Goal: Find contact information

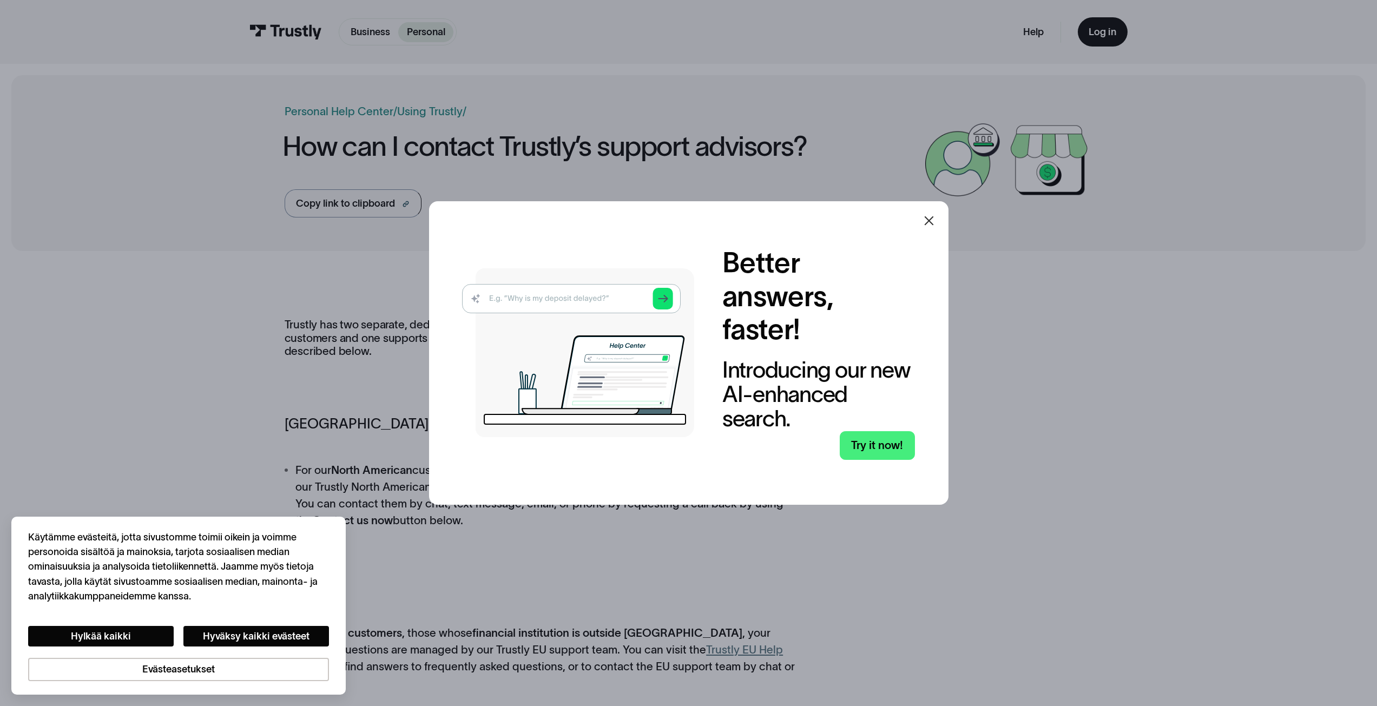
click at [934, 213] on div at bounding box center [929, 221] width 26 height 26
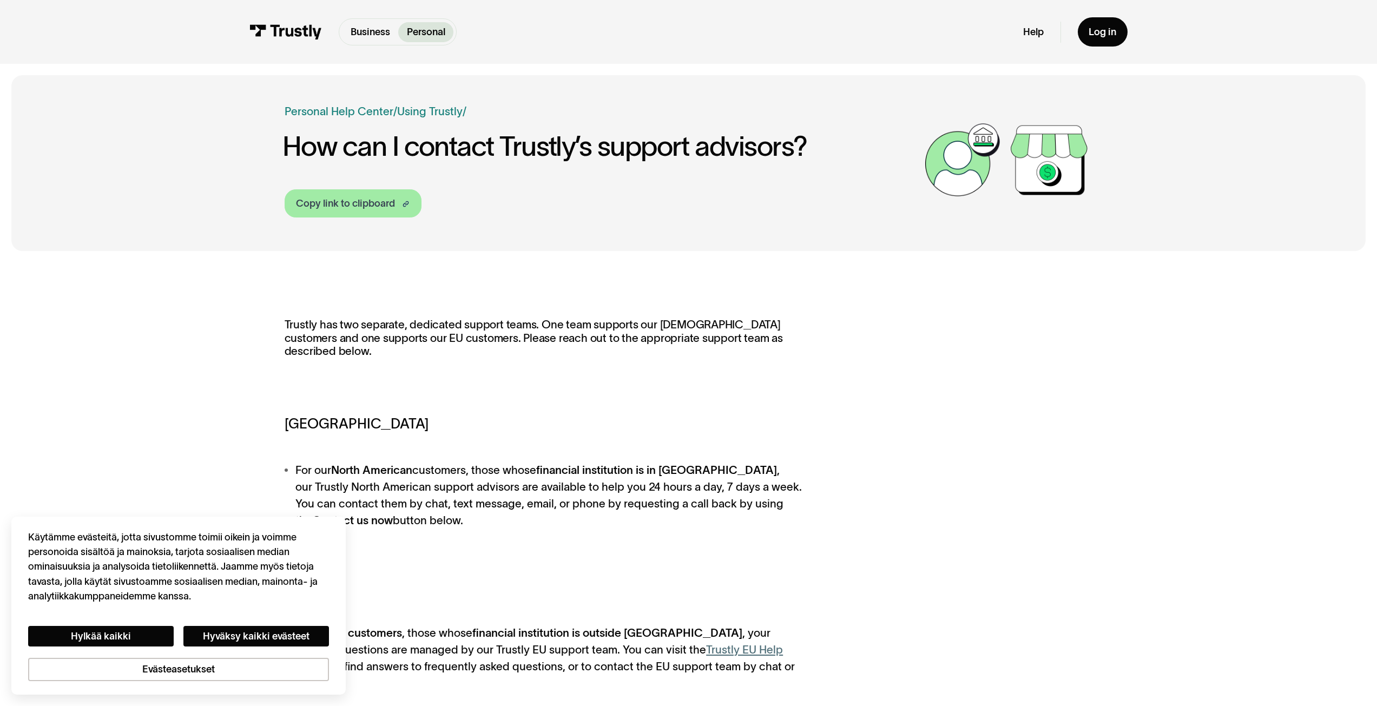
click at [391, 209] on div "Copy link to clipboard" at bounding box center [345, 203] width 99 height 15
click at [555, 276] on div "Trustly has two separate, dedicated support teams. One team supports our North …" at bounding box center [688, 572] width 1355 height 620
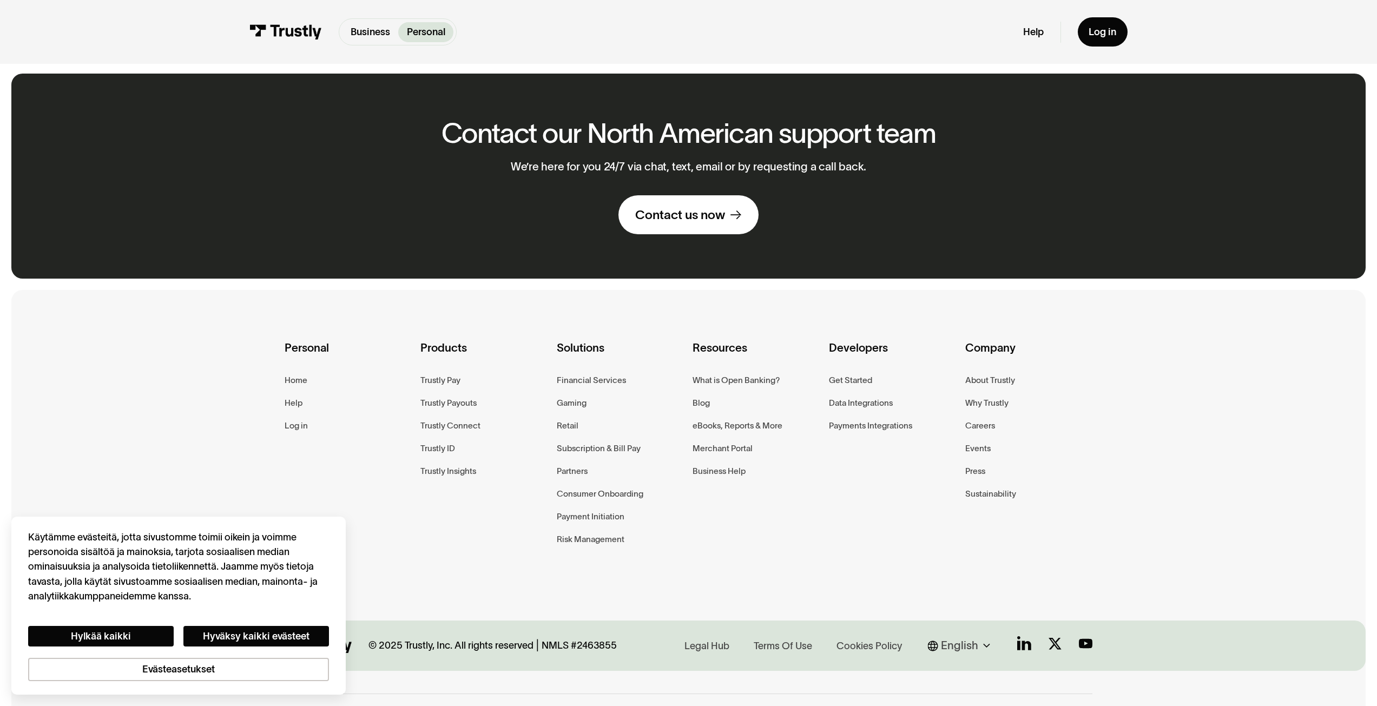
scroll to position [829, 0]
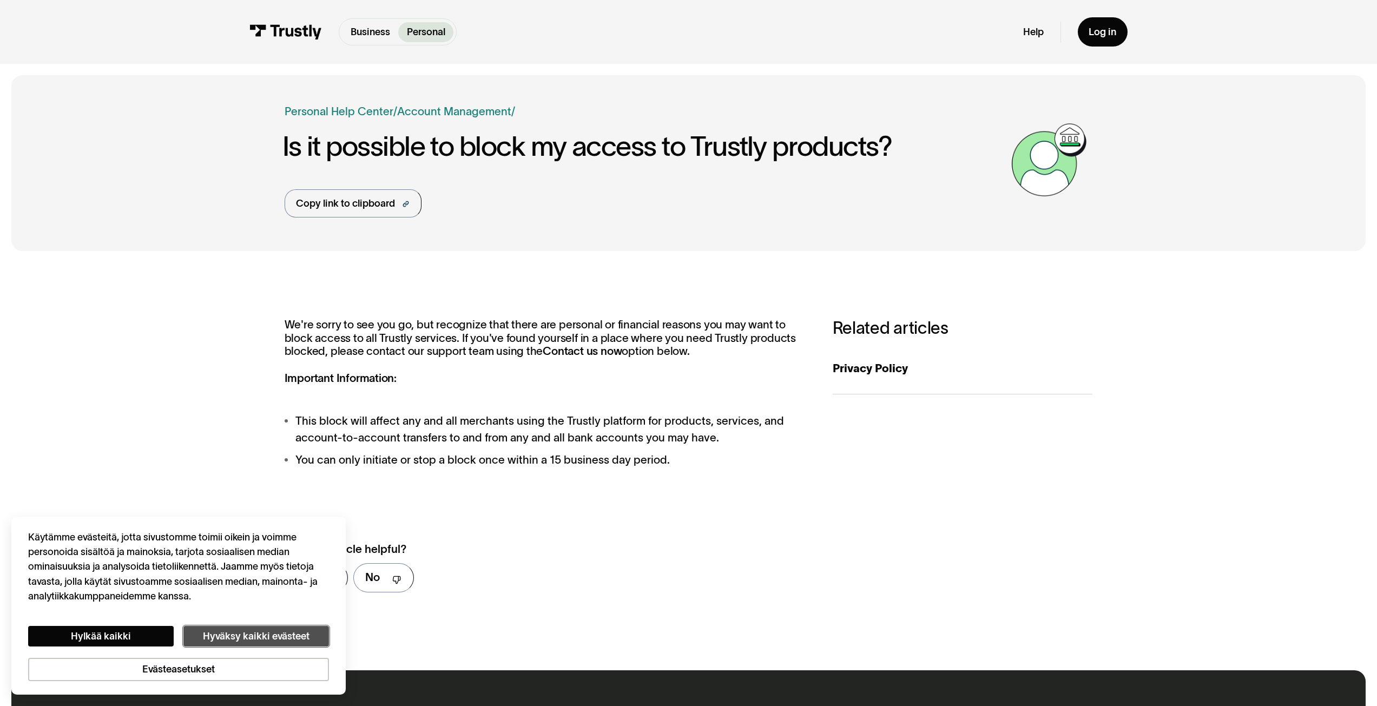
click at [230, 632] on button "Hyväksy kaikki evästeet" at bounding box center [256, 636] width 146 height 21
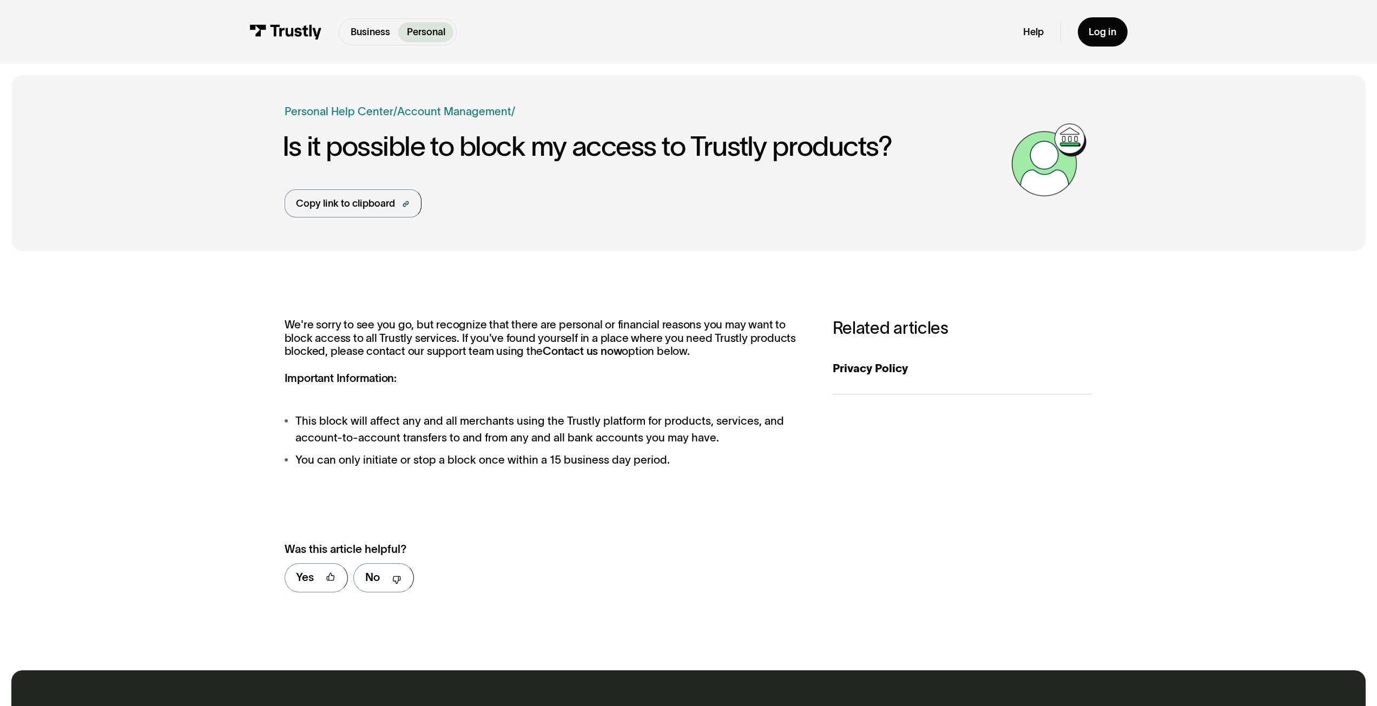
click at [543, 357] on strong "Contact us now" at bounding box center [582, 351] width 79 height 12
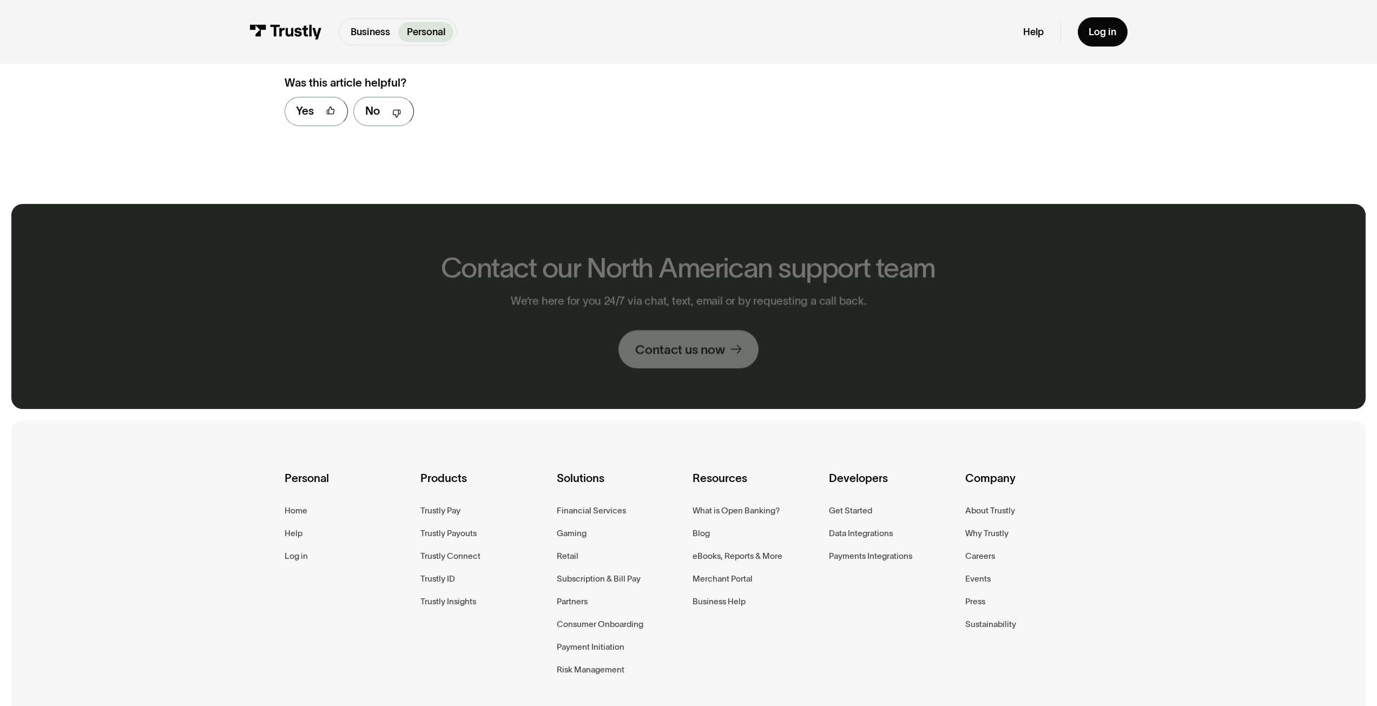
scroll to position [541, 0]
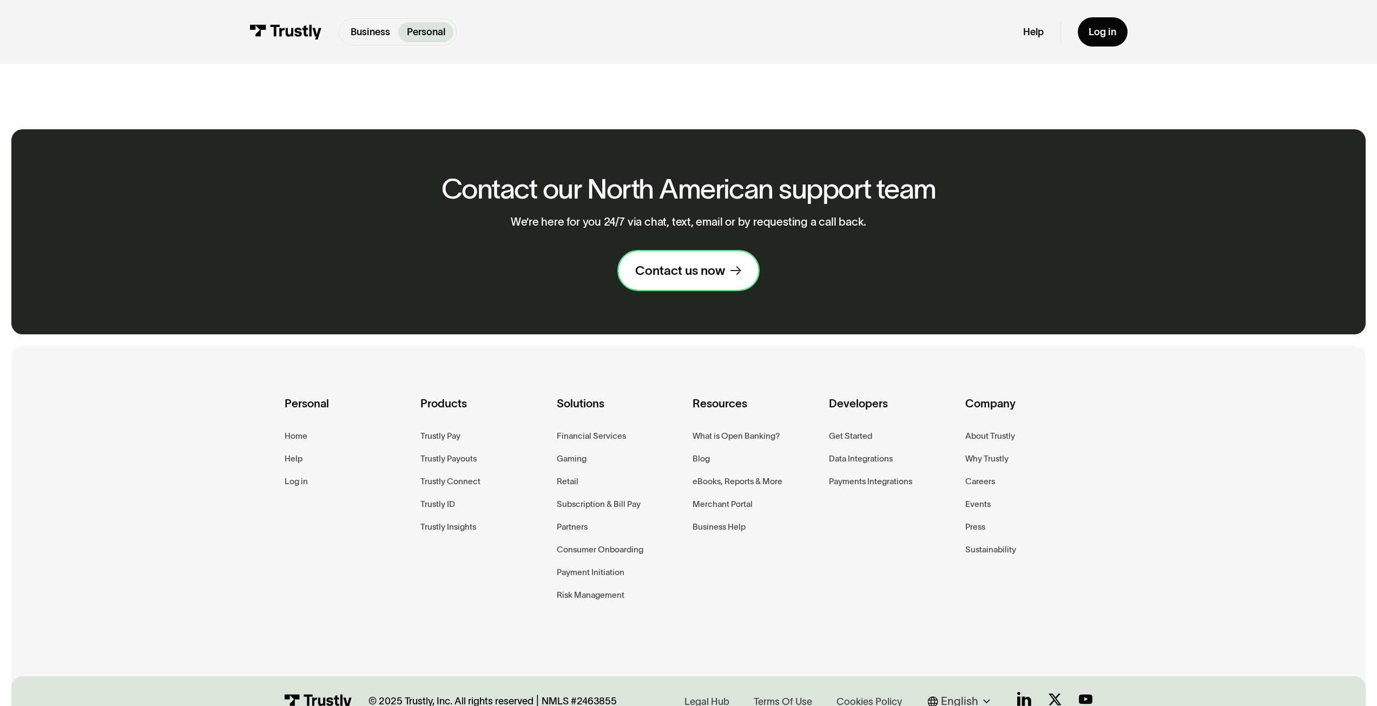
click at [673, 278] on div "Contact us now" at bounding box center [680, 270] width 90 height 16
